Goal: Information Seeking & Learning: Learn about a topic

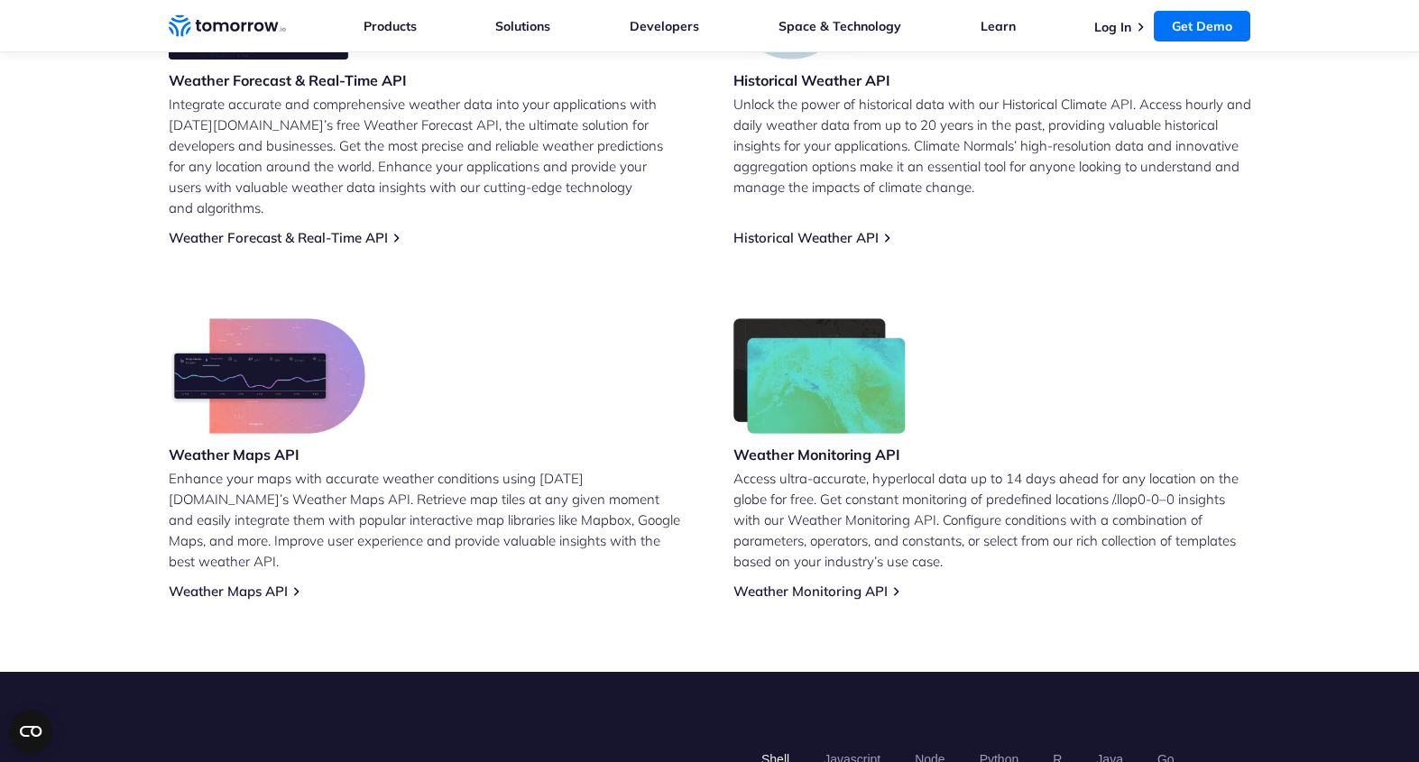
scroll to position [954, 0]
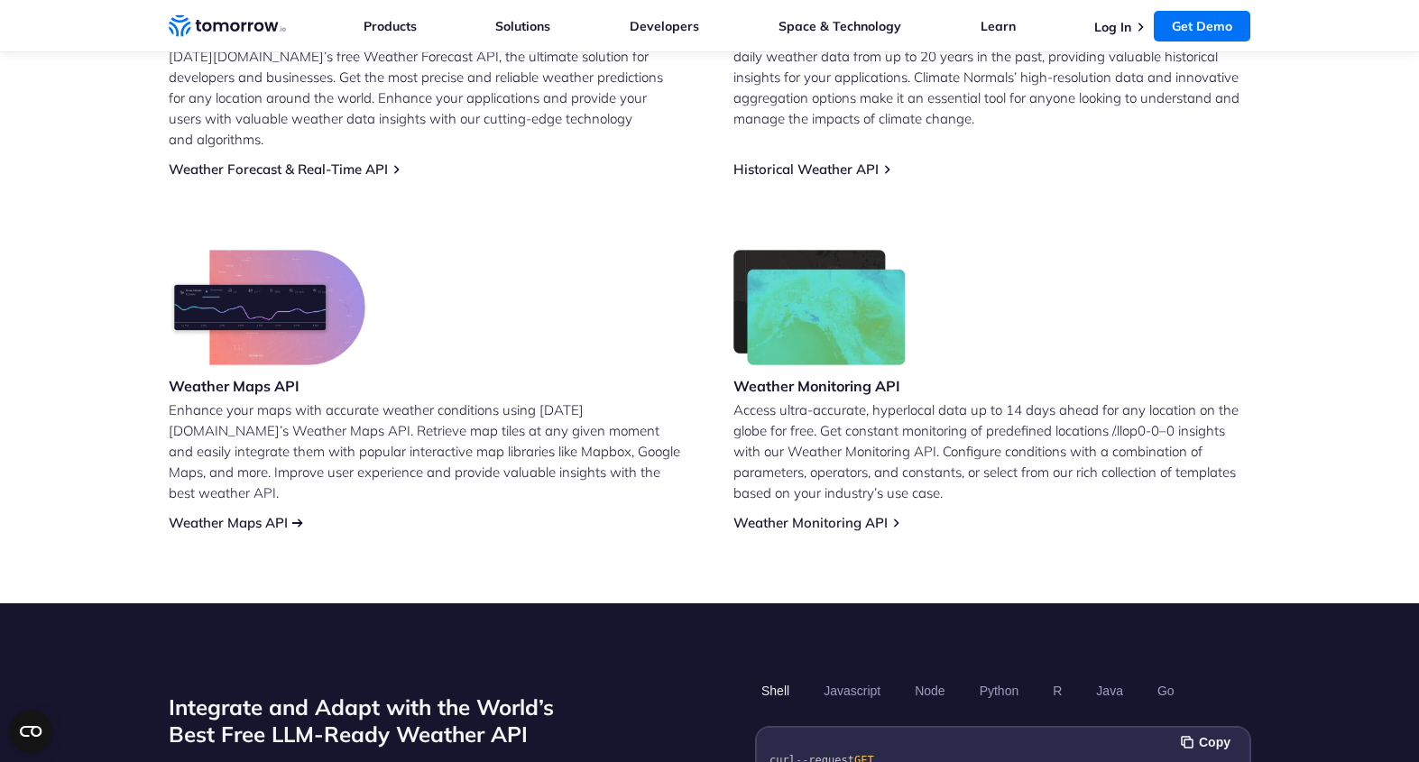
click at [229, 514] on link "Weather Maps API" at bounding box center [228, 522] width 119 height 17
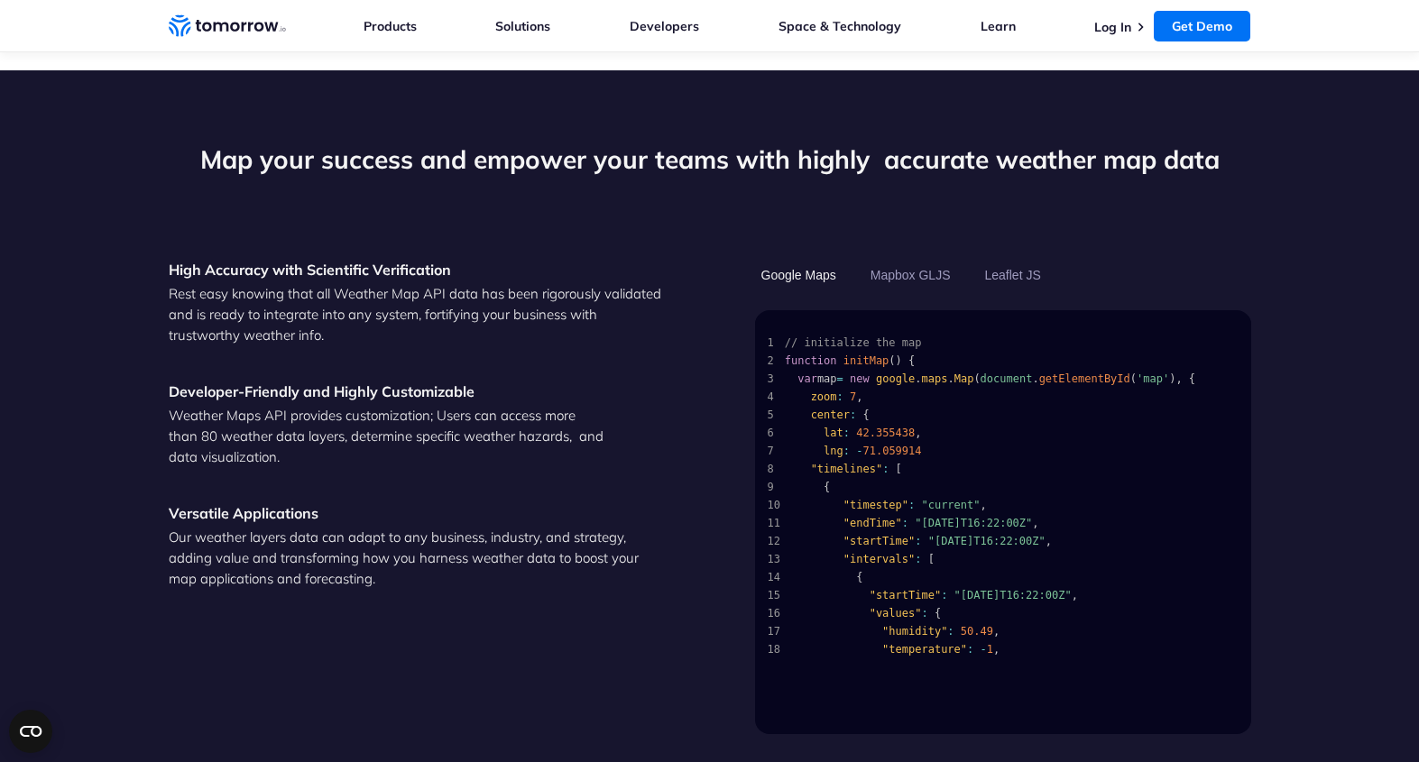
scroll to position [1743, 0]
